Goal: Subscribe to service/newsletter

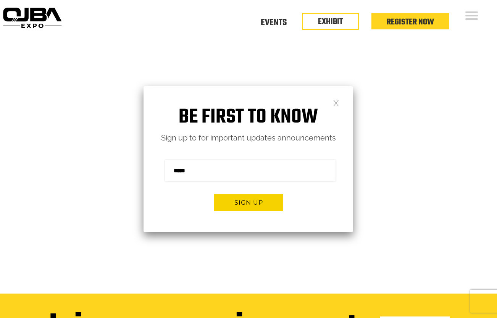
click at [205, 170] on input "email" at bounding box center [250, 170] width 171 height 21
type input "**********"
click at [255, 202] on button "Sign up" at bounding box center [248, 202] width 69 height 17
click at [337, 99] on link at bounding box center [336, 102] width 6 height 6
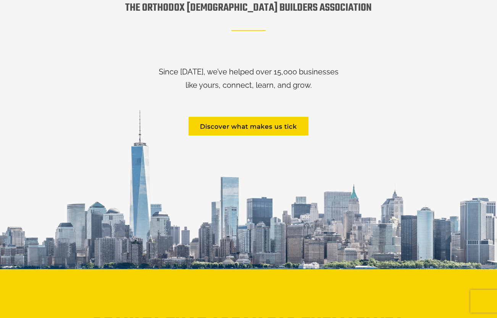
scroll to position [931, 0]
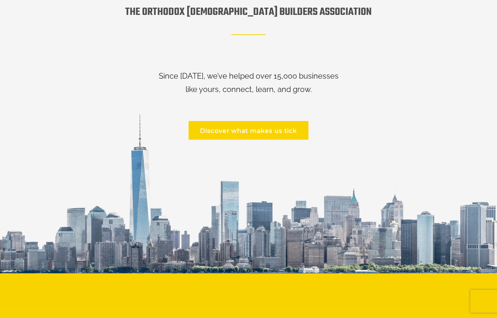
click at [273, 129] on link "Discover what makes us tick" at bounding box center [249, 130] width 120 height 19
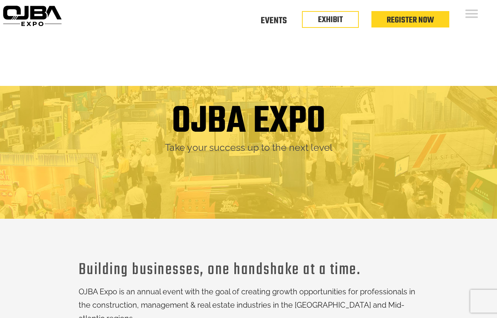
scroll to position [2, 0]
click at [422, 21] on link "Register Now" at bounding box center [410, 18] width 47 height 13
